Goal: Find contact information: Find contact information

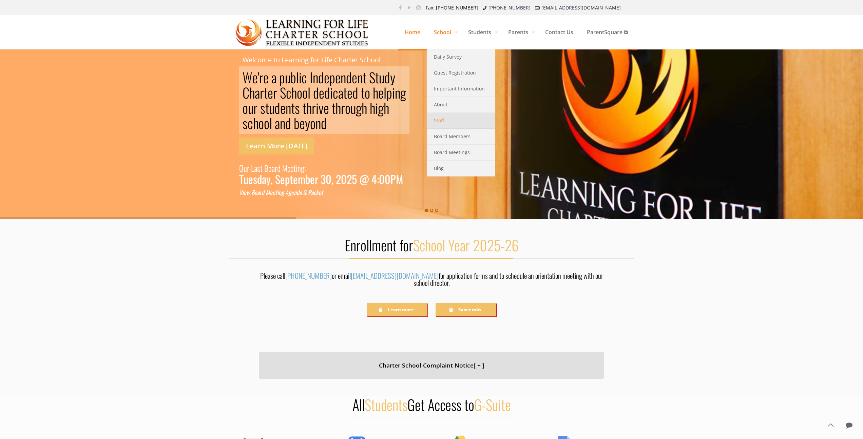
click at [452, 124] on link "Staff" at bounding box center [461, 121] width 68 height 16
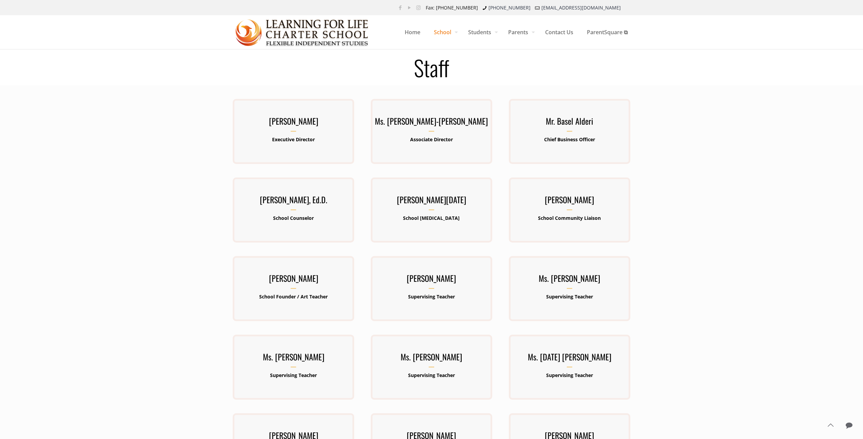
scroll to position [2, 0]
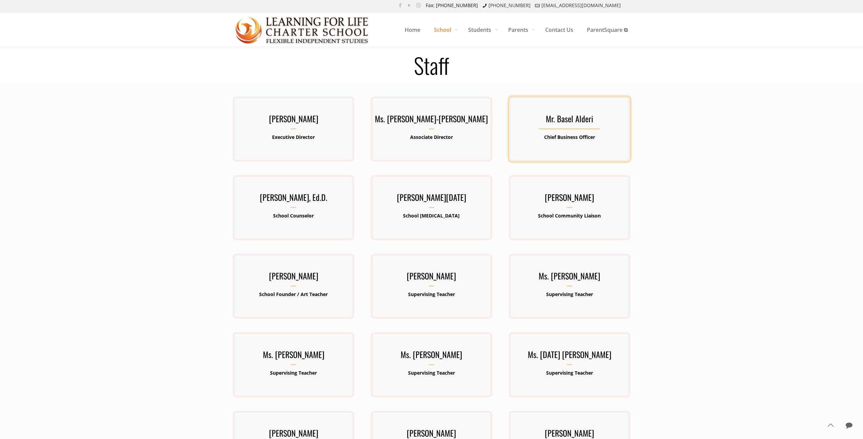
click at [556, 123] on h3 "Mr. Basel Alderi" at bounding box center [569, 121] width 121 height 18
click at [562, 118] on h3 "Mr. Basel Alderi" at bounding box center [569, 121] width 121 height 18
click at [567, 130] on div "Mr. Basel Alderi Chief Business Officer" at bounding box center [569, 129] width 121 height 35
click at [568, 140] on p "Chief Business Officer" at bounding box center [569, 137] width 121 height 9
drag, startPoint x: 540, startPoint y: 115, endPoint x: 596, endPoint y: 140, distance: 61.5
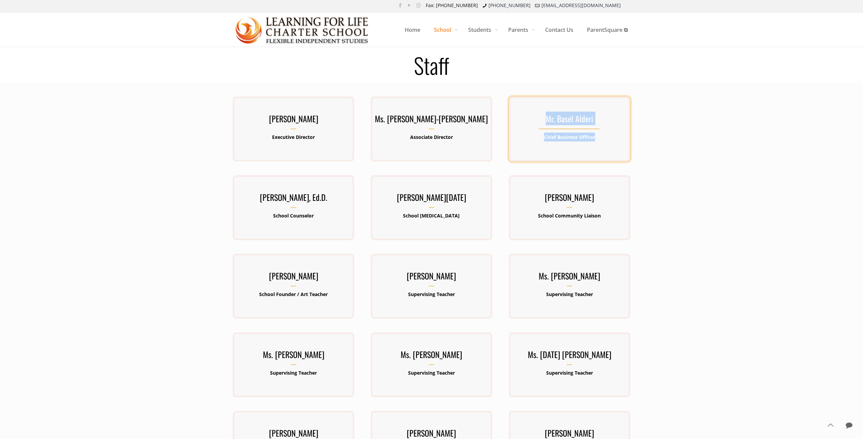
click at [596, 140] on div "Mr. Basel Alderi Chief Business Officer" at bounding box center [569, 129] width 121 height 35
click at [569, 117] on h3 "Mr. Basel Alderi" at bounding box center [569, 121] width 121 height 18
click at [559, 118] on h3 "Mr. Basel Alderi" at bounding box center [569, 121] width 121 height 18
drag, startPoint x: 555, startPoint y: 118, endPoint x: 590, endPoint y: 141, distance: 42.3
click at [590, 141] on div "Mr. Basel Alderi Chief Business Officer" at bounding box center [569, 129] width 121 height 35
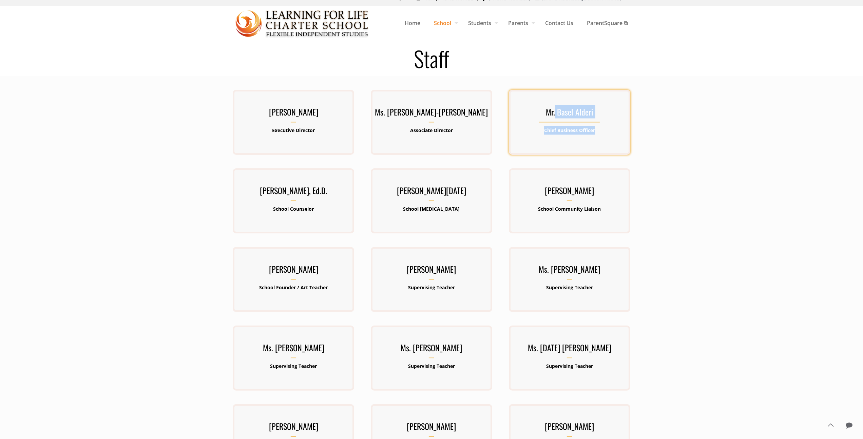
scroll to position [8, 0]
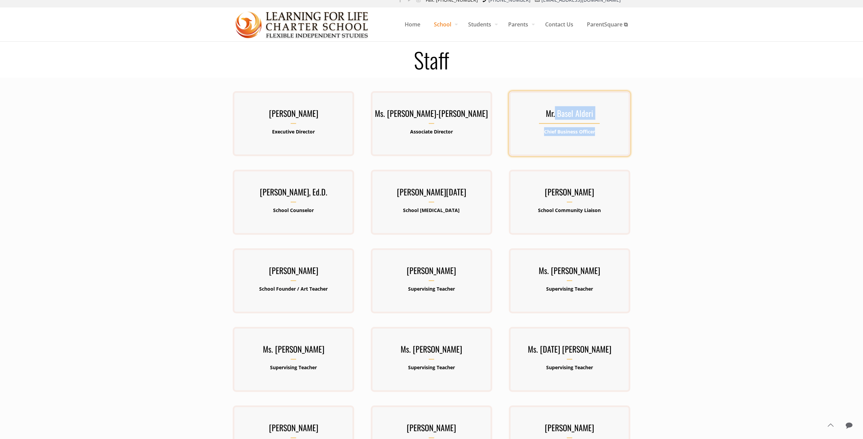
copy div "Basel Alderi Chief Business Officer"
